Goal: Task Accomplishment & Management: Use online tool/utility

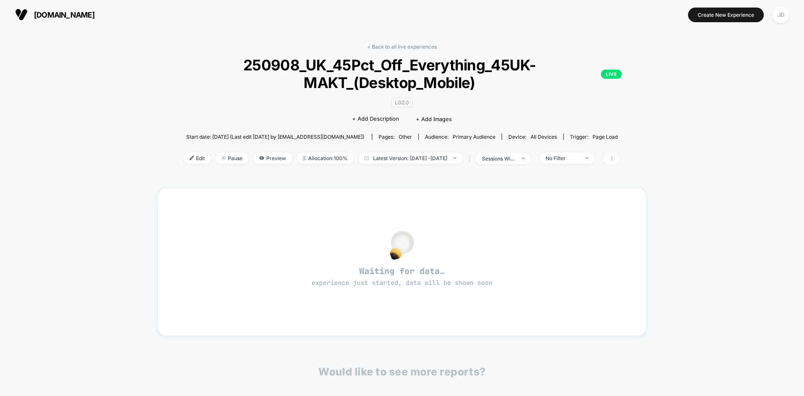
click at [621, 164] on span at bounding box center [612, 158] width 18 height 12
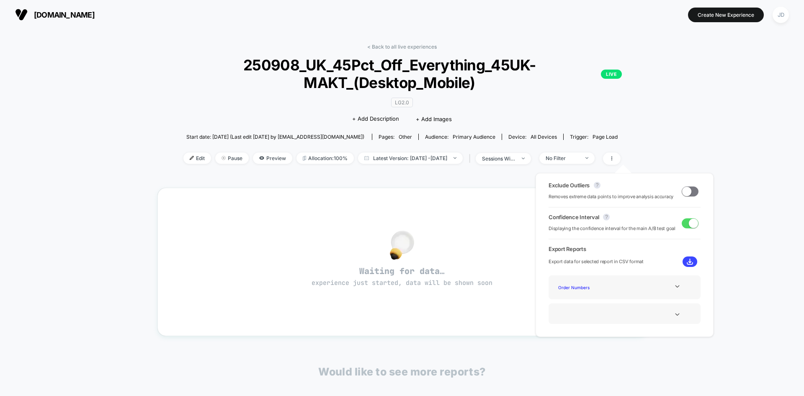
click at [718, 129] on div "< Back to all live experiences 250908_UK_45Pct_Off_Everything_45UK-MAKT_(Deskto…" at bounding box center [402, 268] width 804 height 479
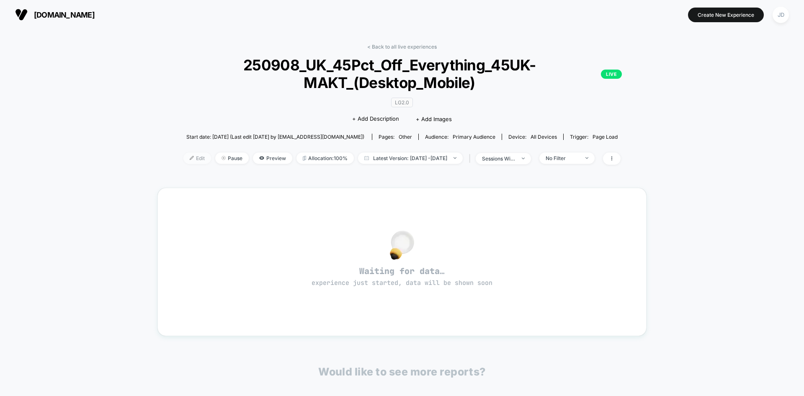
click at [184, 162] on span "Edit" at bounding box center [198, 157] width 28 height 11
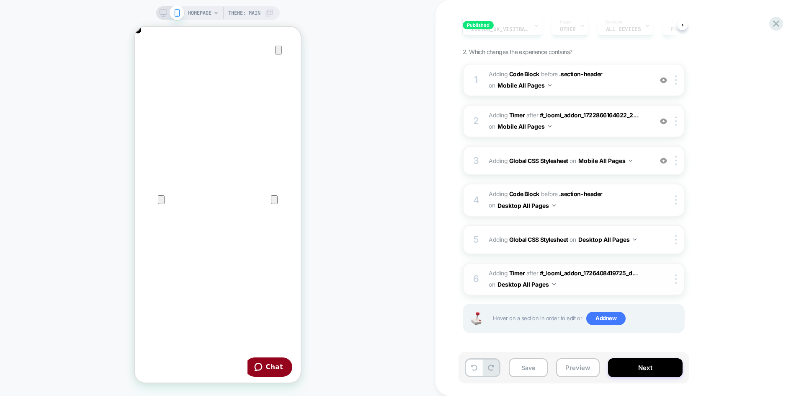
scroll to position [0, 166]
click at [7, 161] on button "Next" at bounding box center [3, 157] width 7 height 7
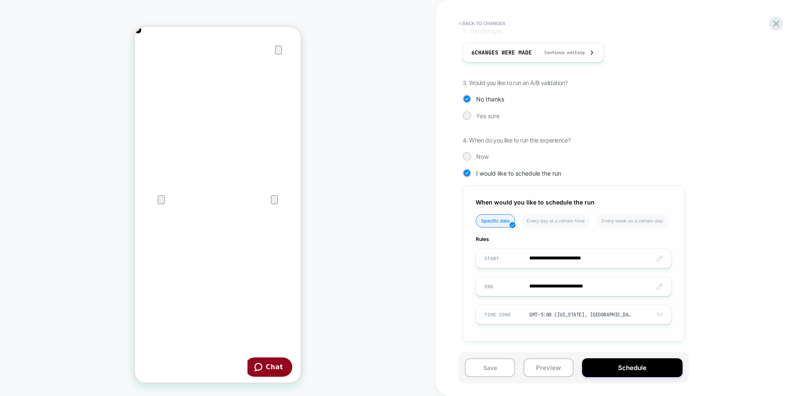
scroll to position [0, 332]
click at [773, 28] on icon at bounding box center [776, 23] width 11 height 11
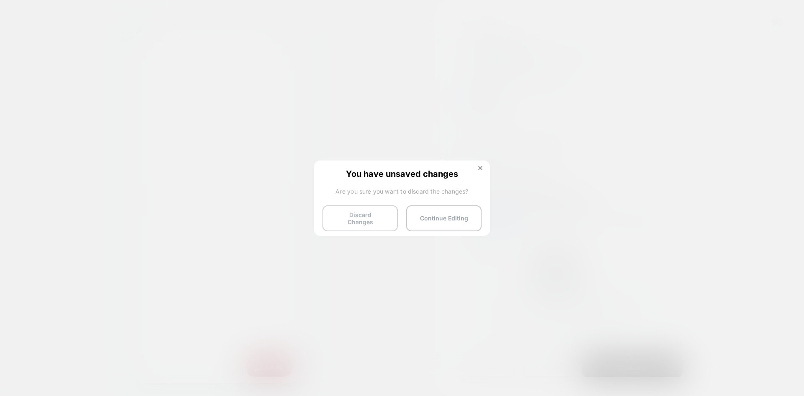
scroll to position [0, 0]
click at [0, 0] on button "Discard Changes" at bounding box center [0, 0] width 0 height 0
